Goal: Find contact information: Find contact information

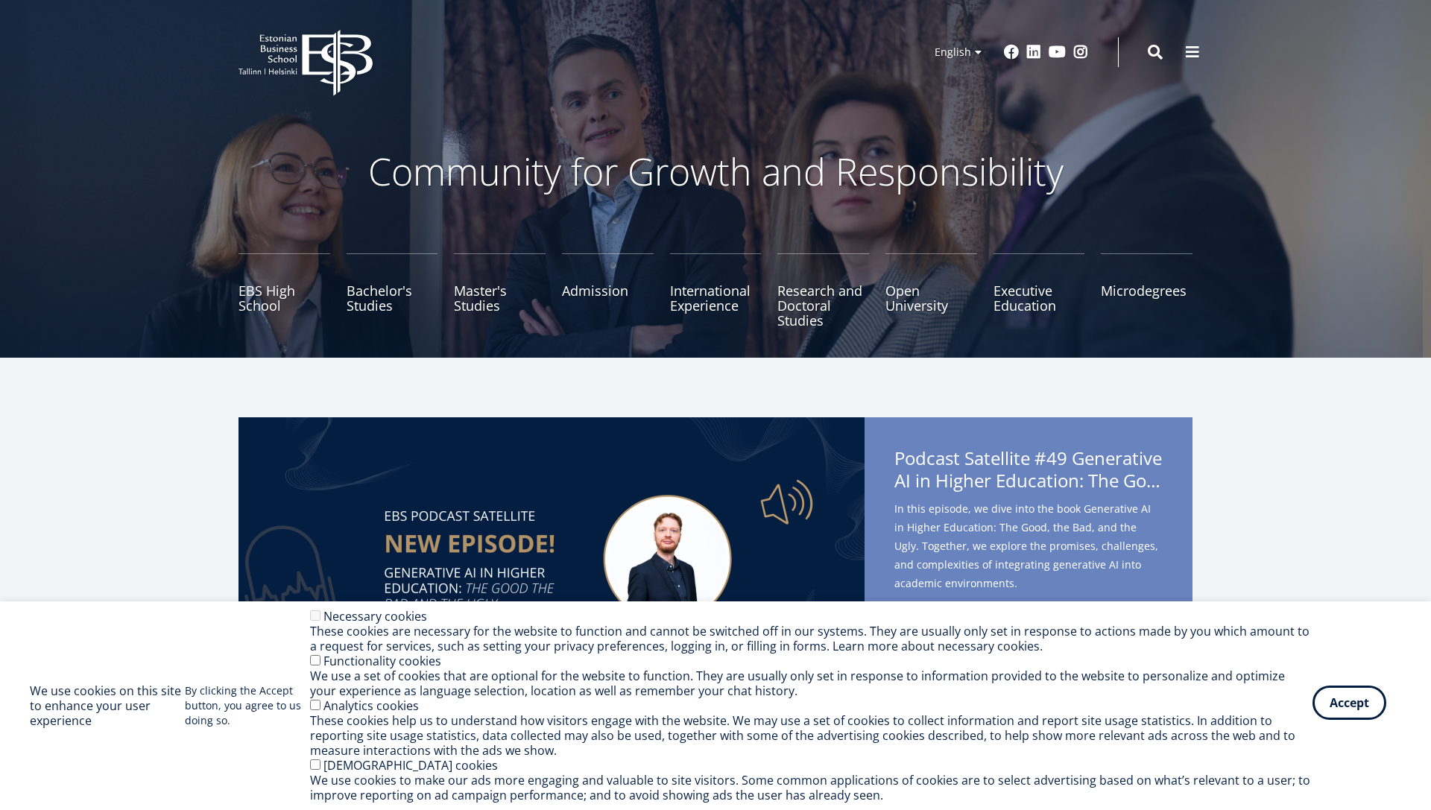
click at [1329, 706] on button "Accept" at bounding box center [1349, 703] width 74 height 34
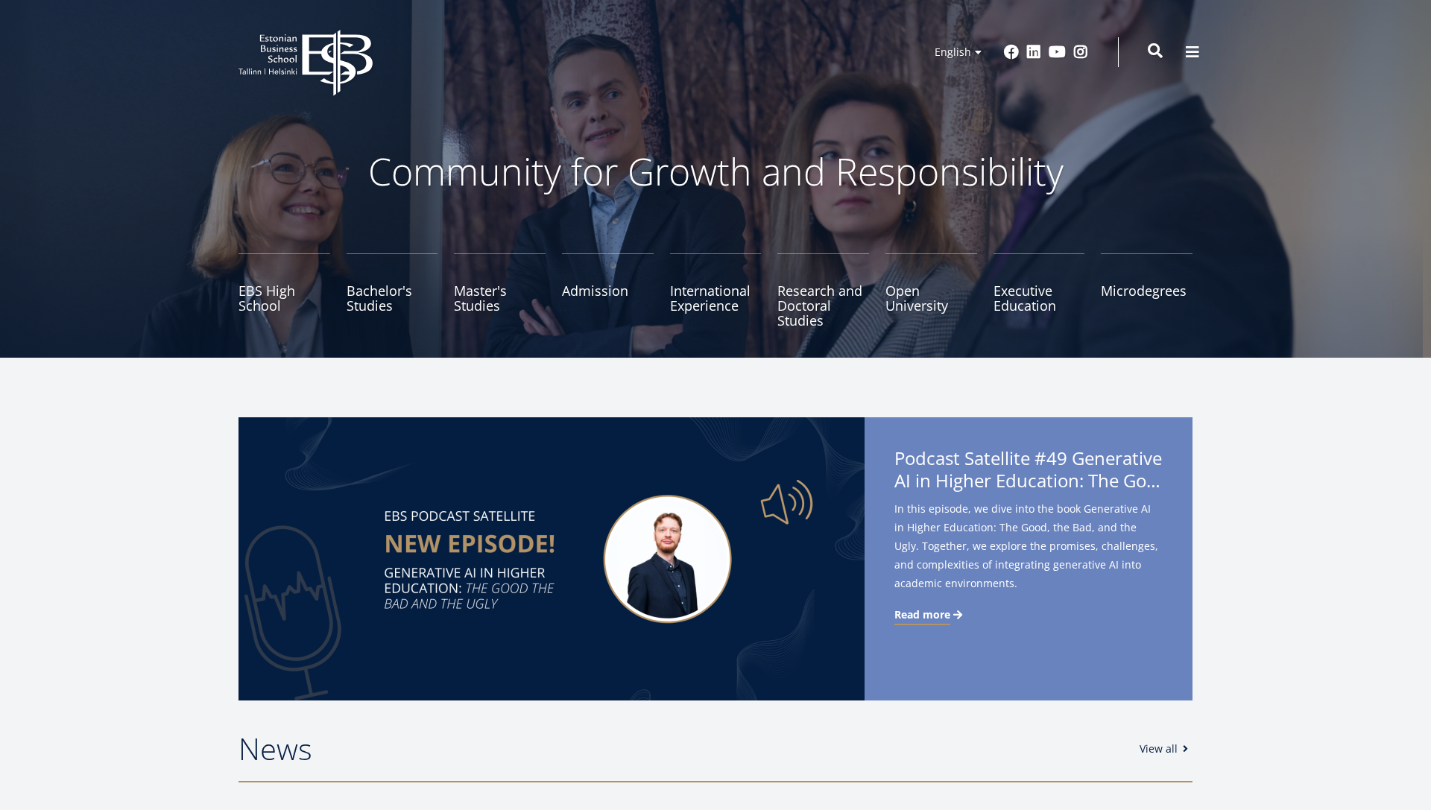
click at [1156, 56] on span at bounding box center [1155, 50] width 15 height 15
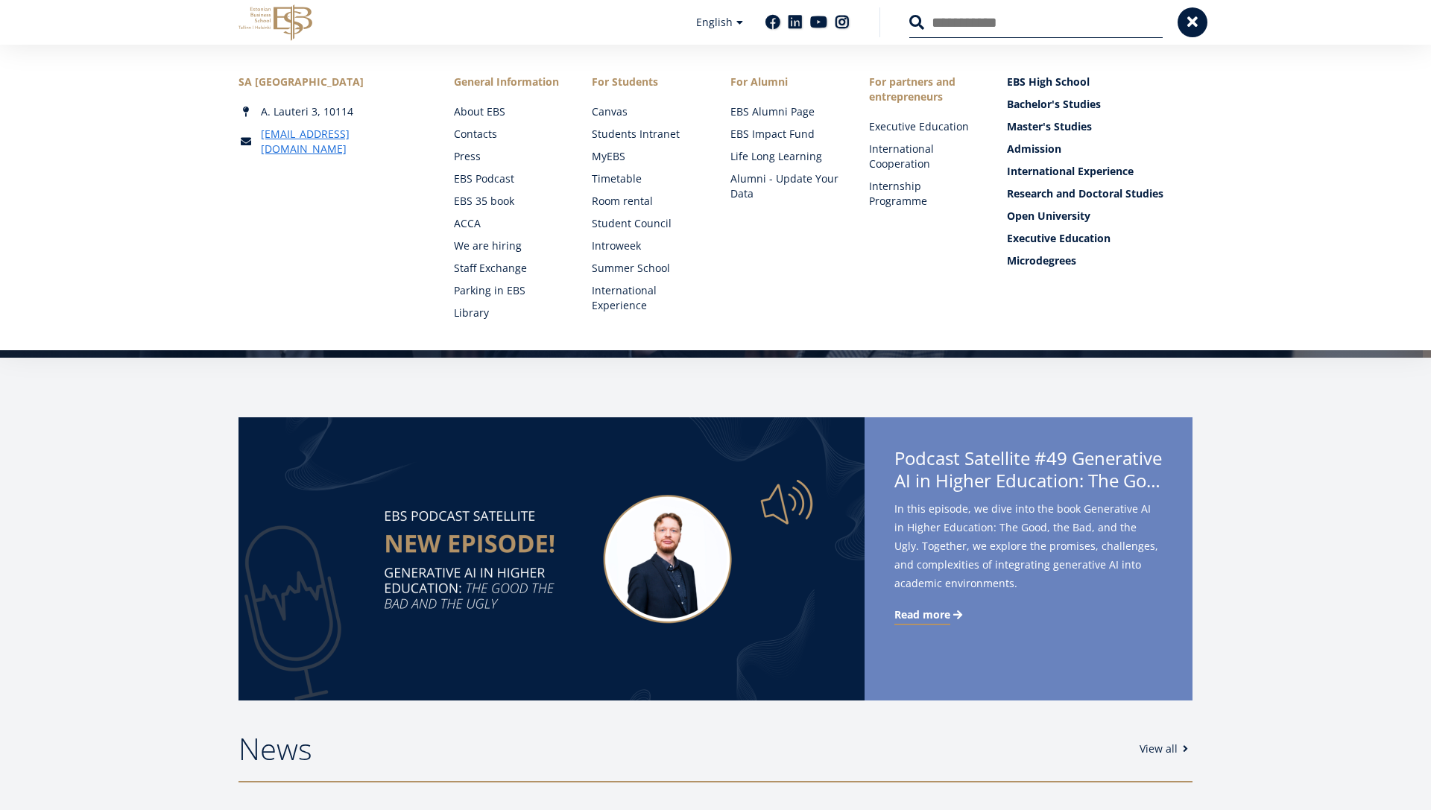
click at [992, 19] on input "Search" at bounding box center [1035, 22] width 253 height 31
type input "**********"
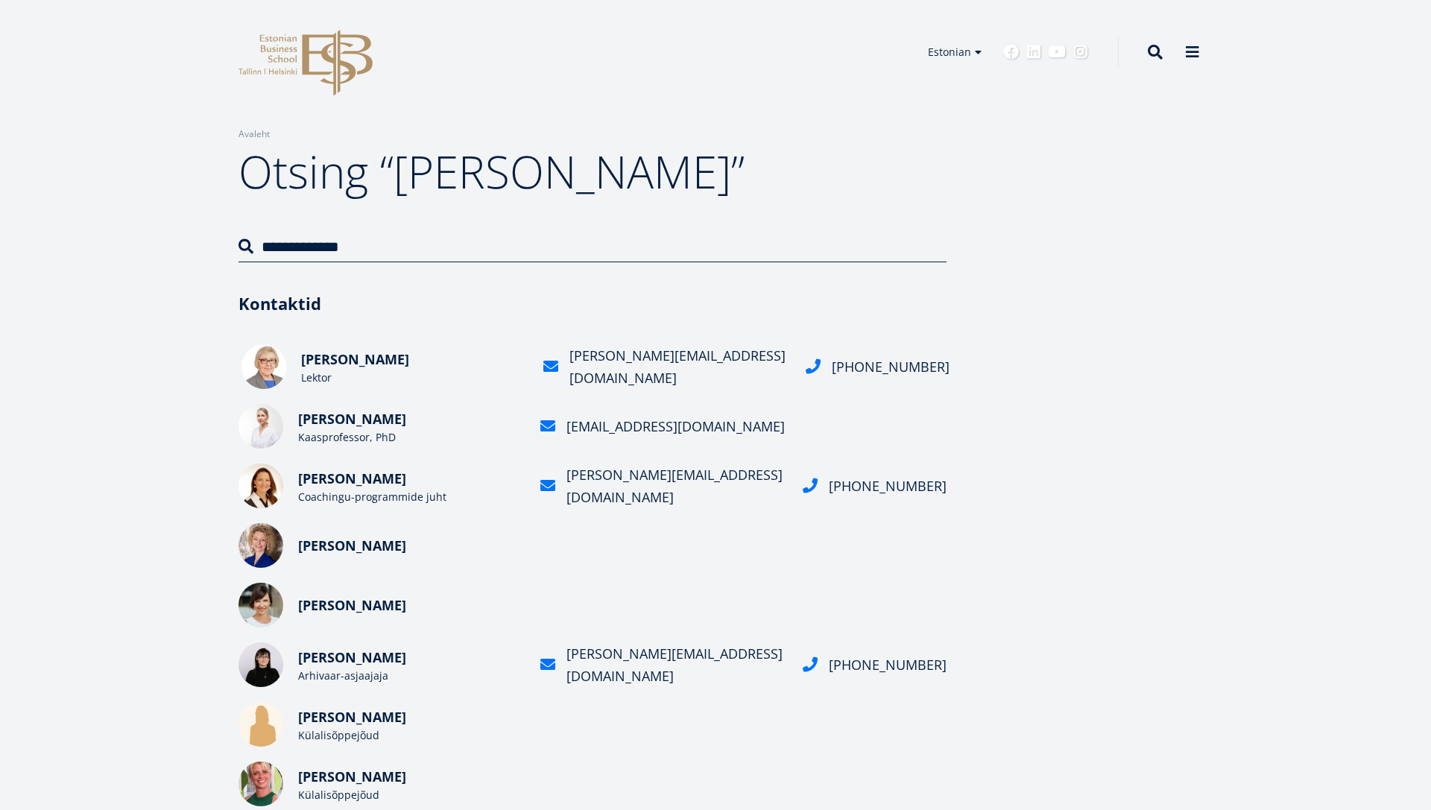
click at [383, 361] on span "Anne Lelumees" at bounding box center [355, 359] width 108 height 18
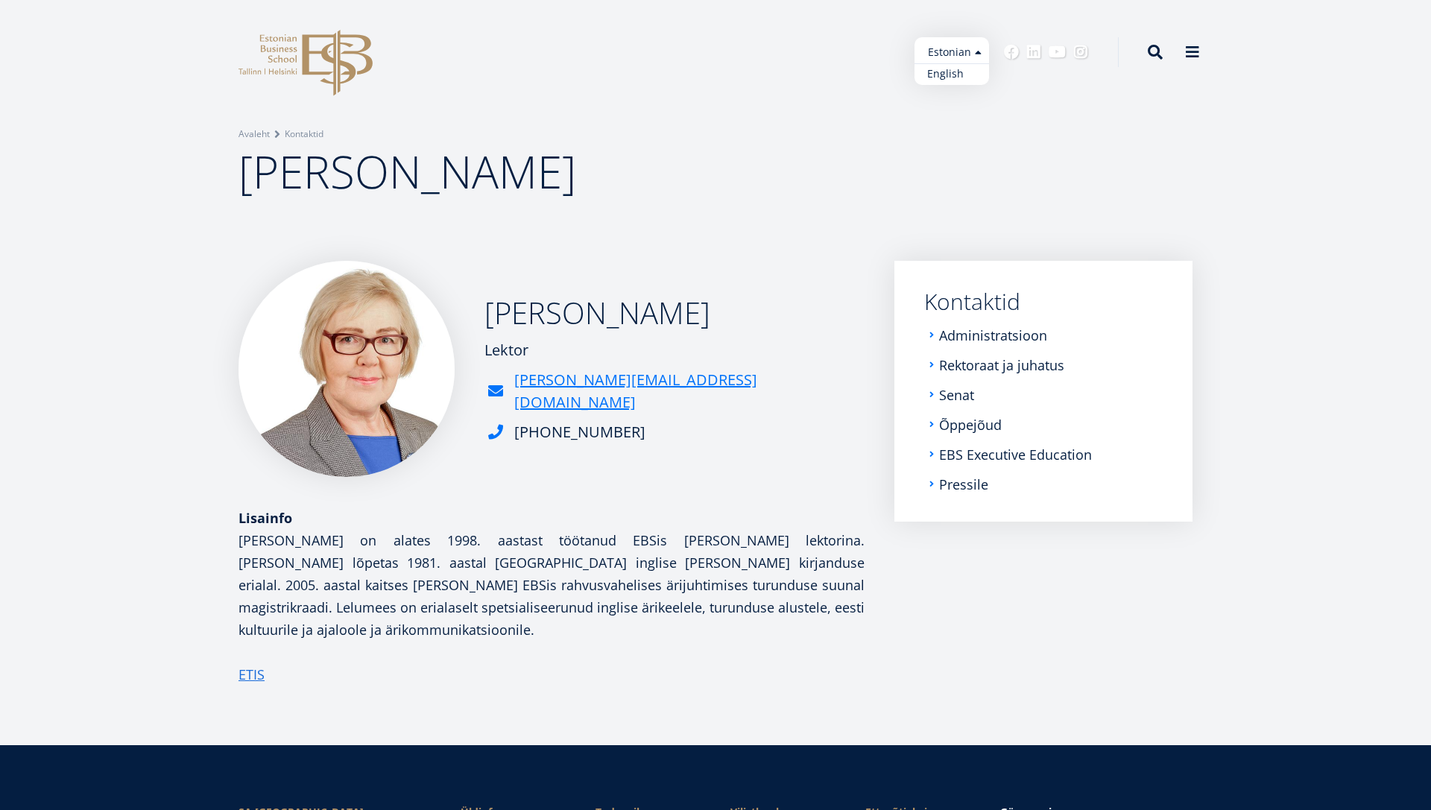
drag, startPoint x: 939, startPoint y: 59, endPoint x: 934, endPoint y: 76, distance: 17.9
click at [934, 76] on ul "Estonian English" at bounding box center [951, 61] width 75 height 48
click at [934, 76] on link "English" at bounding box center [951, 74] width 75 height 22
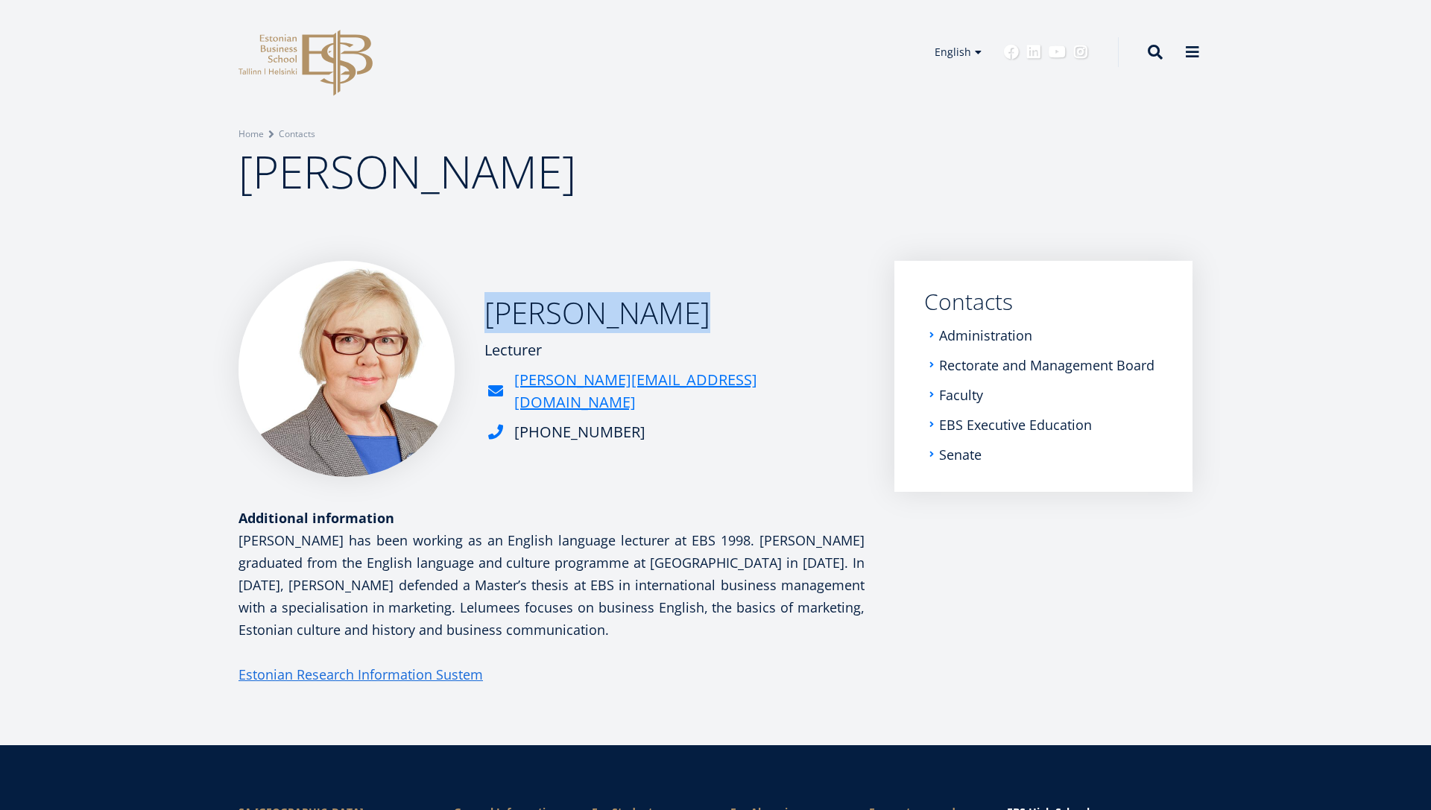
drag, startPoint x: 695, startPoint y: 323, endPoint x: 493, endPoint y: 335, distance: 203.0
click at [493, 335] on div "Anne Lelumees Lecturer anne.lelumees@ebs.ee +372 665 1341" at bounding box center [551, 369] width 626 height 216
copy h2 "Anne Lelumees"
click at [1160, 53] on span at bounding box center [1155, 50] width 15 height 15
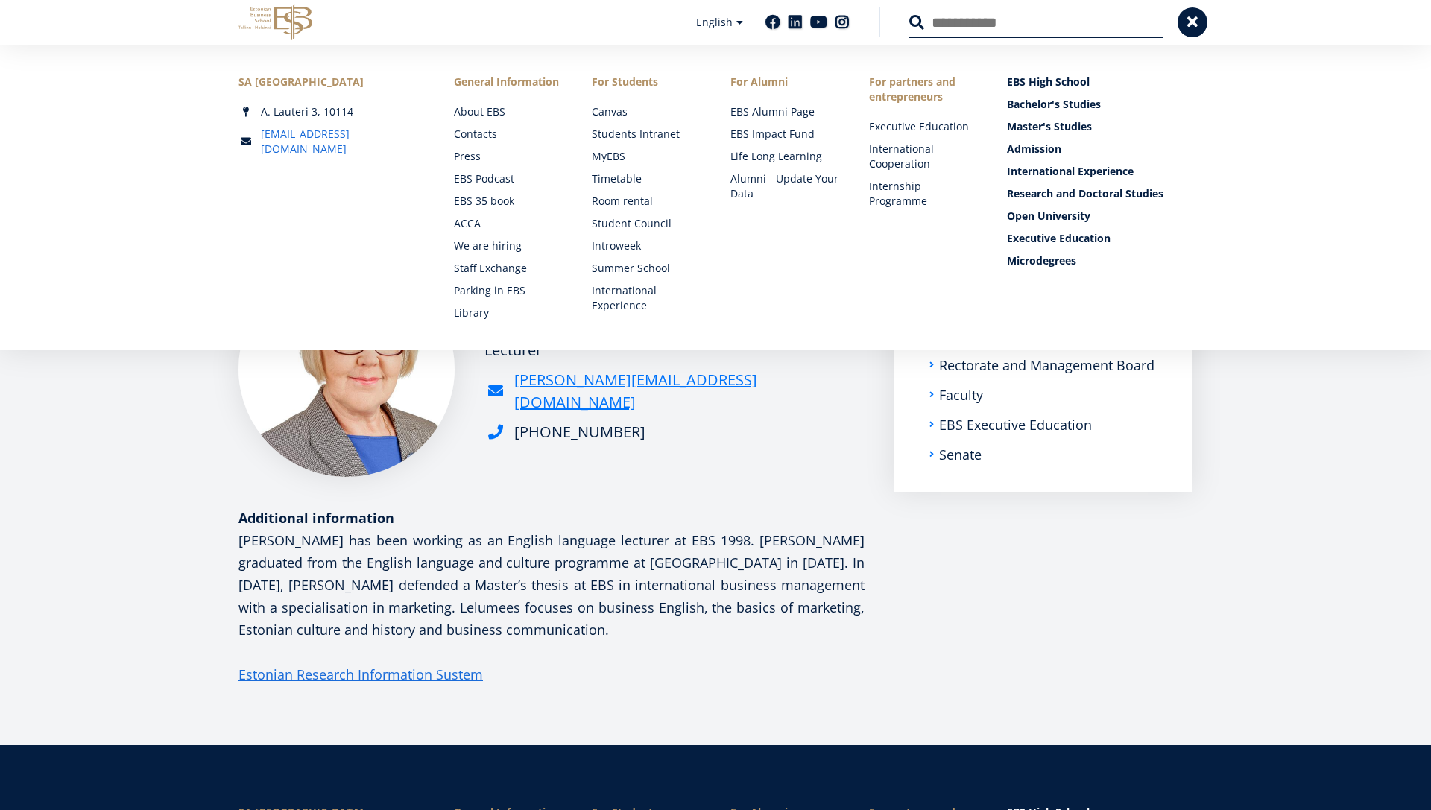
click at [1066, 29] on input "Search" at bounding box center [1035, 22] width 253 height 31
type input "**********"
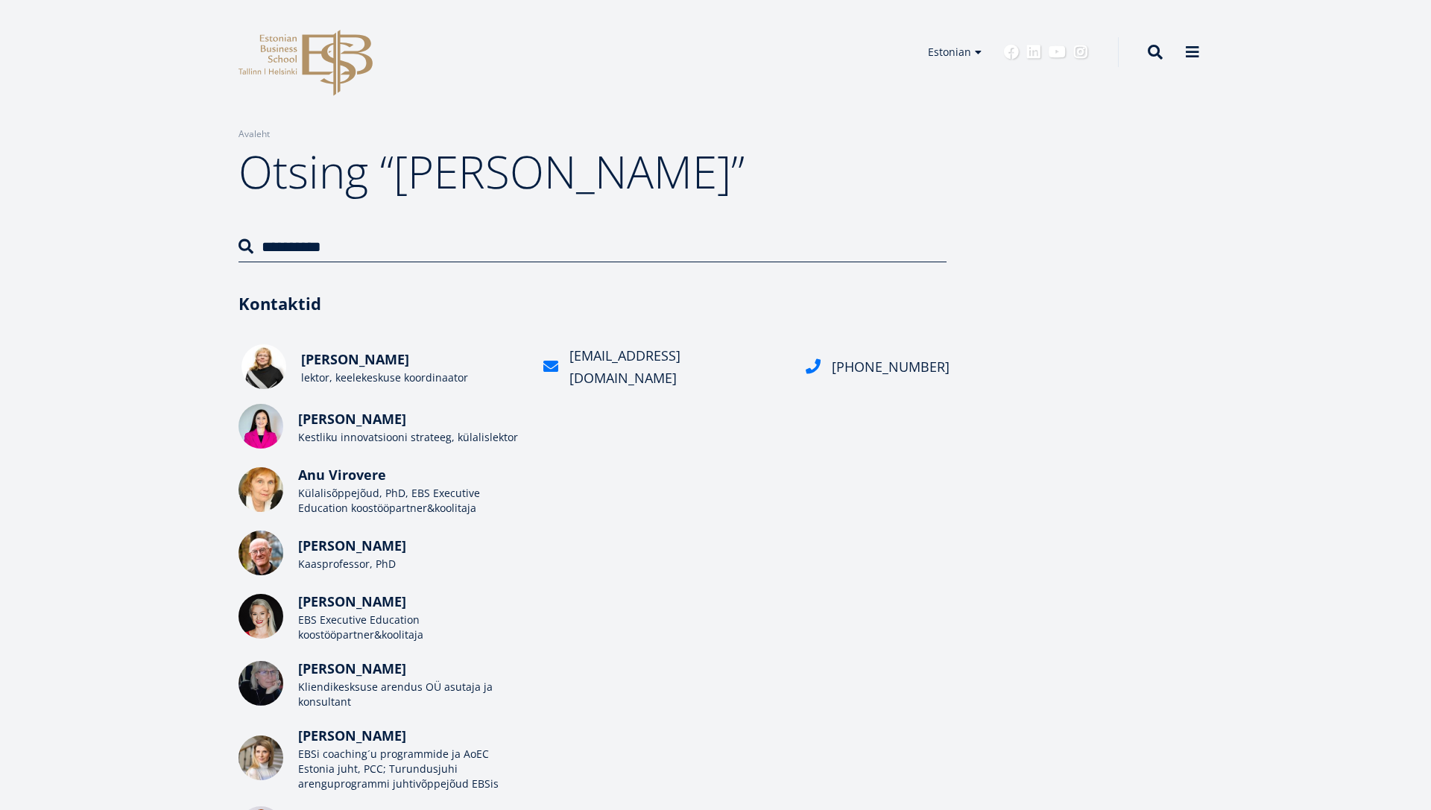
click at [365, 368] on span "[PERSON_NAME]" at bounding box center [355, 359] width 108 height 18
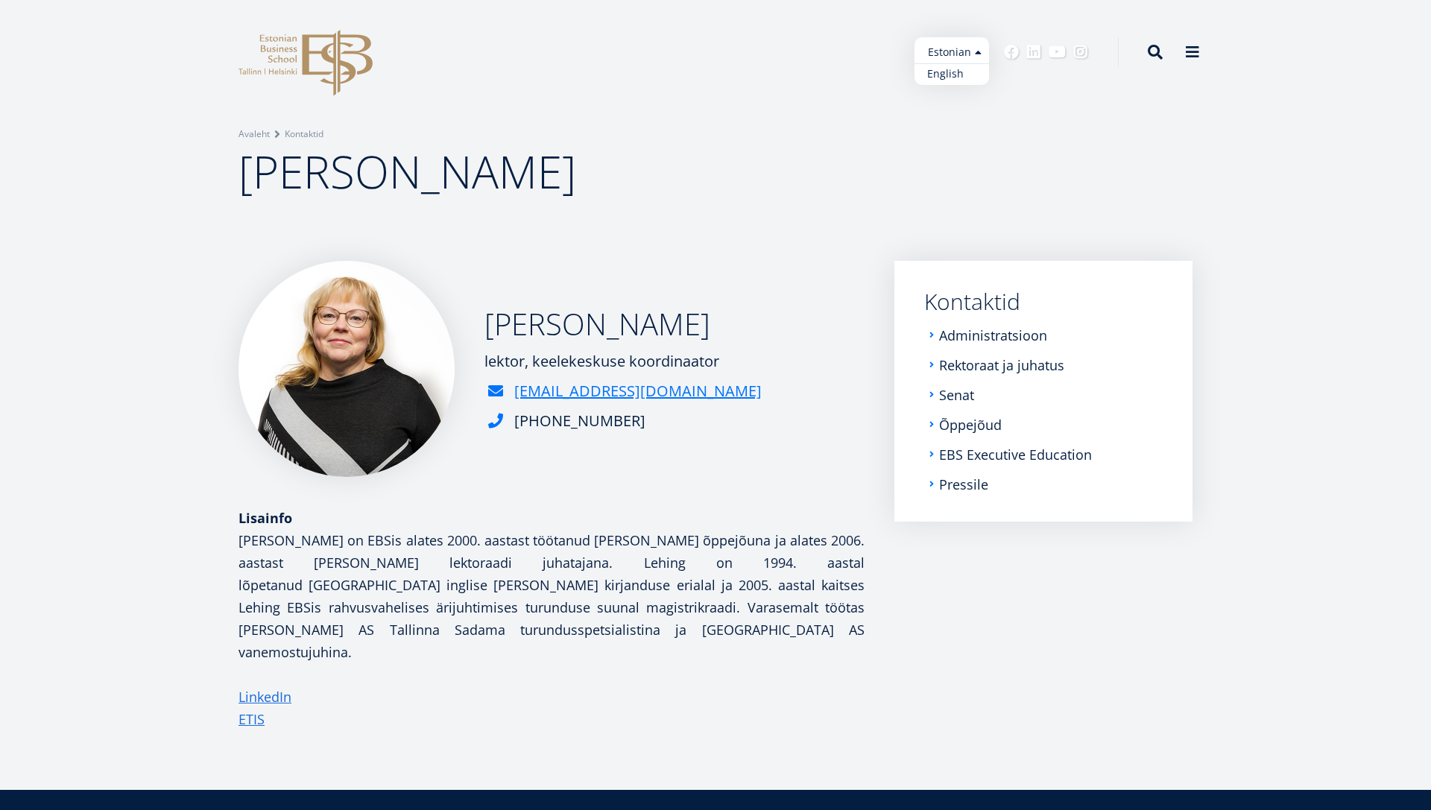
click at [951, 76] on link "English" at bounding box center [951, 74] width 75 height 22
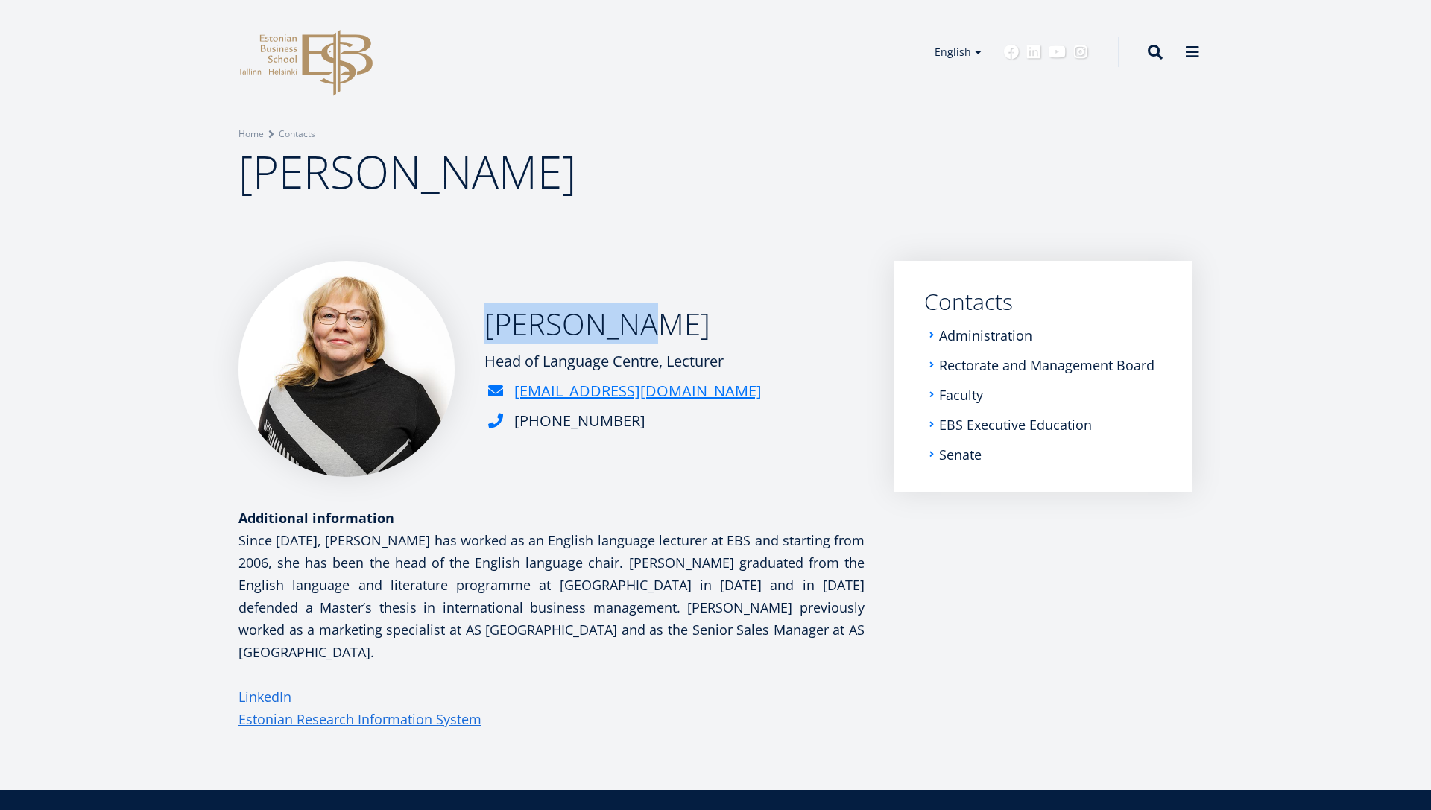
drag, startPoint x: 640, startPoint y: 337, endPoint x: 482, endPoint y: 338, distance: 158.0
click at [482, 338] on div "[PERSON_NAME] Head of Language Centre, Lecturer [EMAIL_ADDRESS][DOMAIN_NAME] [P…" at bounding box center [551, 369] width 626 height 216
copy h2 "[PERSON_NAME]"
click at [810, 273] on div "Anu Lehing Head of Language Centre, Lecturer anu.lehing@ebs.ee +372 665 1341" at bounding box center [551, 369] width 626 height 216
click at [331, 51] on icon "EBS Logo Created with Sketch." at bounding box center [305, 63] width 134 height 66
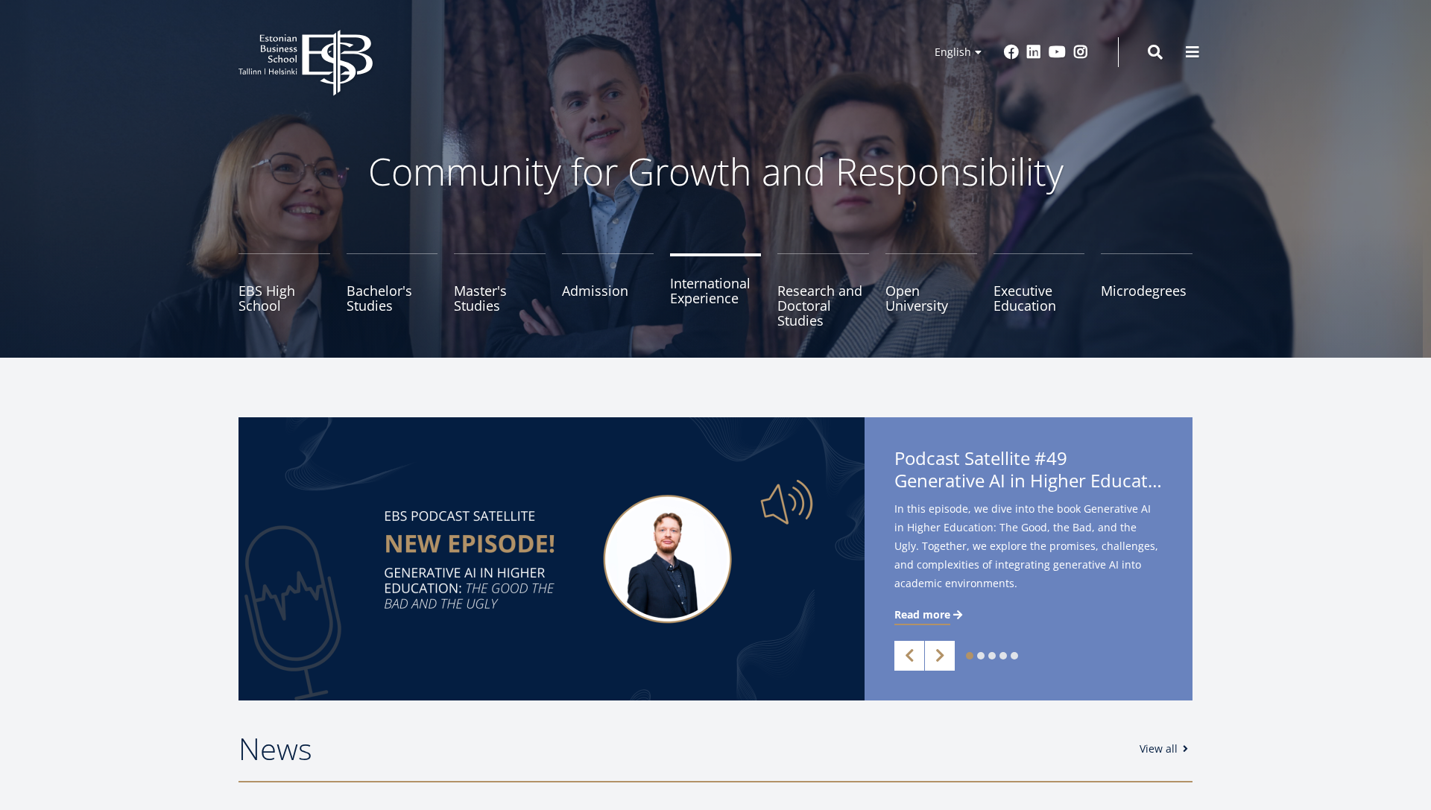
click at [725, 297] on link "International Experience" at bounding box center [716, 290] width 92 height 75
